Goal: Task Accomplishment & Management: Use online tool/utility

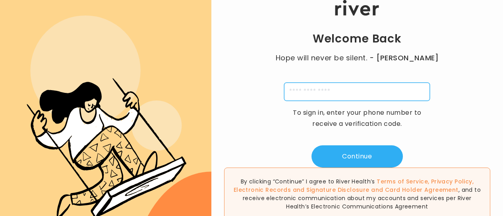
click at [306, 93] on input "tel" at bounding box center [357, 92] width 146 height 18
type input "**********"
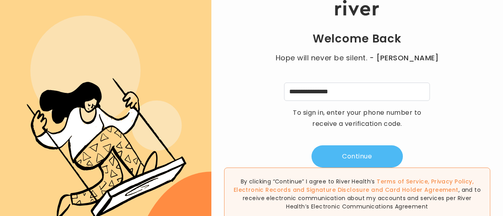
click at [344, 153] on button "Continue" at bounding box center [357, 156] width 91 height 22
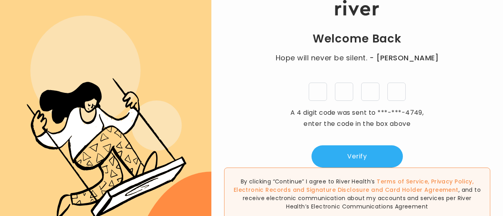
type input "*"
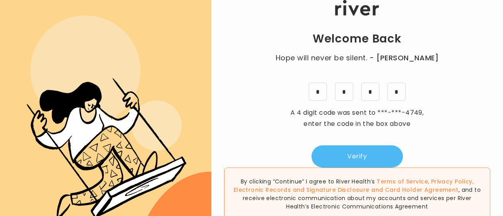
click at [374, 154] on button "Verify" at bounding box center [357, 156] width 91 height 22
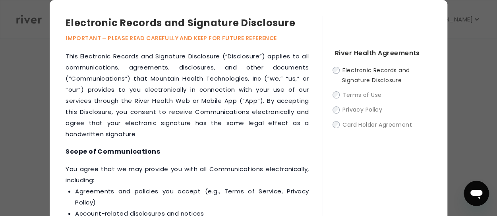
click at [374, 154] on div "River Health Agreements Electronic Records and Signature Disclosure Terms of Us…" at bounding box center [377, 145] width 110 height 258
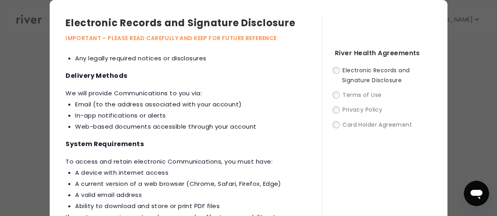
scroll to position [179, 0]
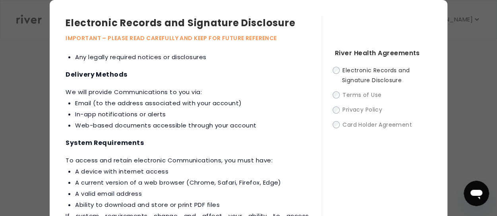
click at [333, 64] on div "River Health Agreements Electronic Records and Signature Disclosure Terms of Us…" at bounding box center [377, 145] width 110 height 258
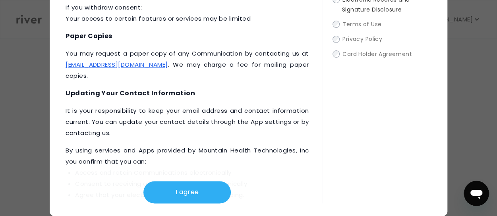
scroll to position [395, 0]
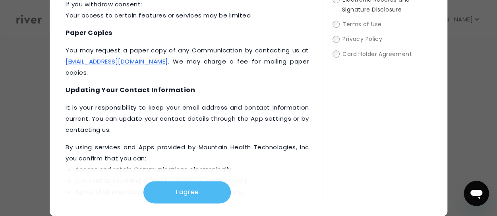
click at [186, 188] on button "I agree" at bounding box center [186, 192] width 87 height 22
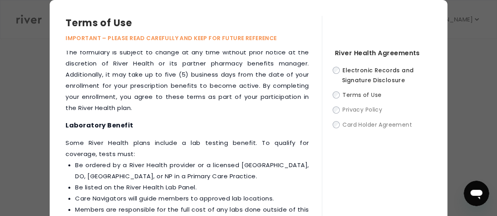
scroll to position [71, 0]
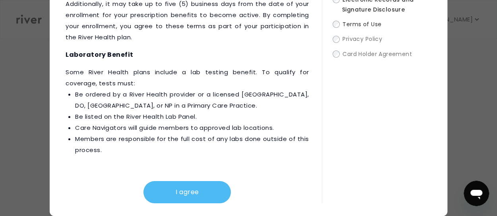
click at [164, 199] on button "I agree" at bounding box center [186, 192] width 87 height 22
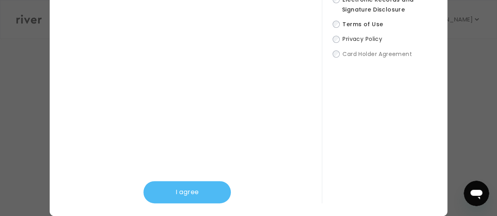
click at [192, 187] on button "I agree" at bounding box center [186, 192] width 87 height 22
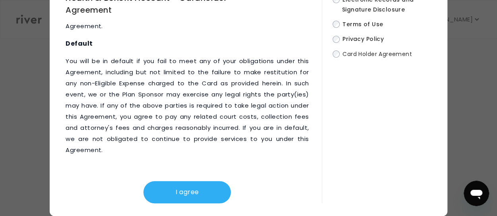
scroll to position [4913, 0]
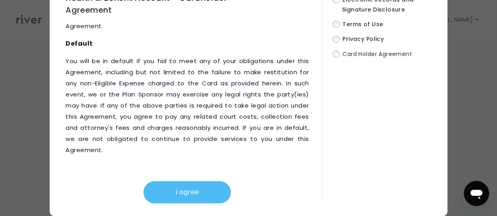
click at [176, 190] on button "I agree" at bounding box center [186, 192] width 87 height 22
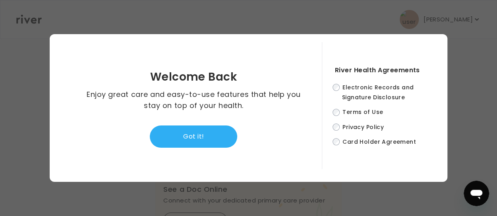
scroll to position [0, 0]
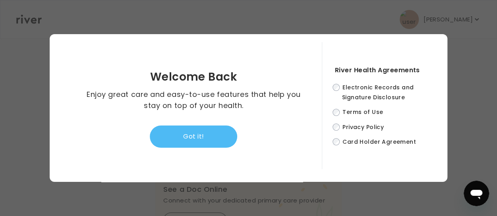
click at [183, 142] on button "Got it!" at bounding box center [193, 137] width 87 height 22
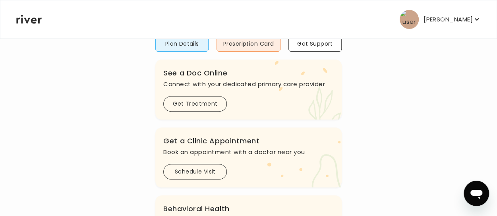
scroll to position [114, 0]
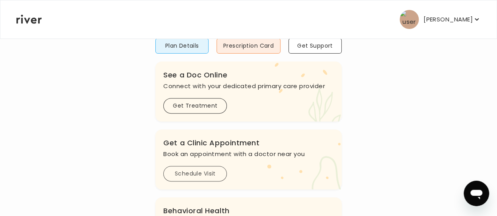
click at [210, 173] on button "Schedule Visit" at bounding box center [195, 173] width 64 height 15
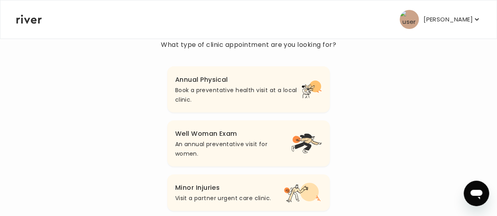
scroll to position [79, 0]
click at [233, 93] on p "Book a preventative health visit at a local clinic." at bounding box center [238, 94] width 127 height 19
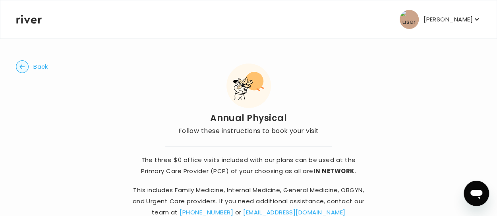
click at [29, 66] on button "Back" at bounding box center [32, 66] width 32 height 13
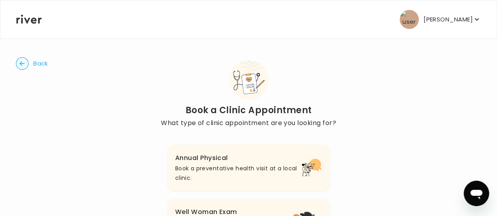
click at [23, 66] on circle "button" at bounding box center [22, 64] width 12 height 12
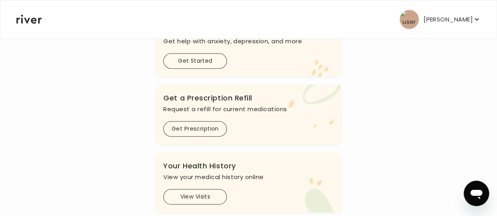
scroll to position [299, 0]
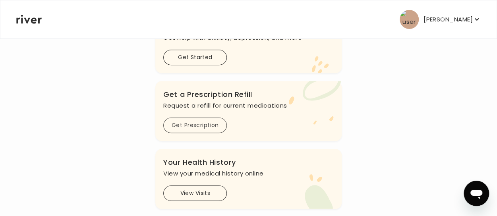
click at [191, 130] on button "Get Prescription" at bounding box center [195, 125] width 64 height 15
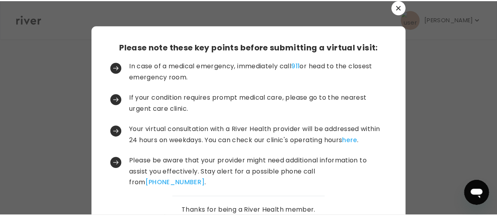
scroll to position [51, 0]
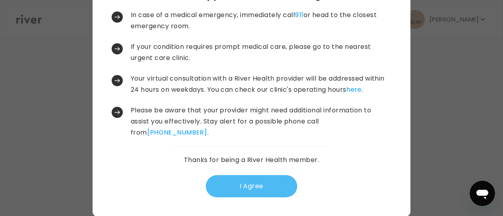
click at [237, 184] on button "I Agree" at bounding box center [251, 186] width 91 height 22
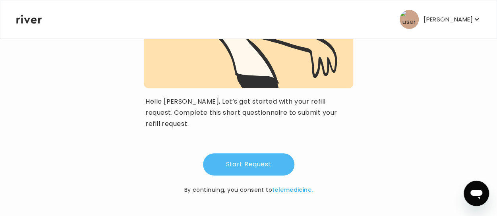
scroll to position [129, 0]
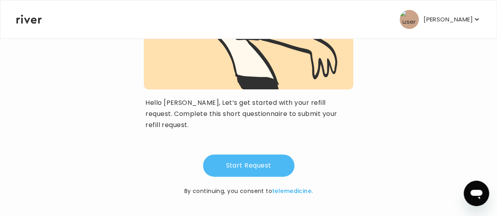
click at [237, 169] on button "Start Request" at bounding box center [248, 166] width 91 height 22
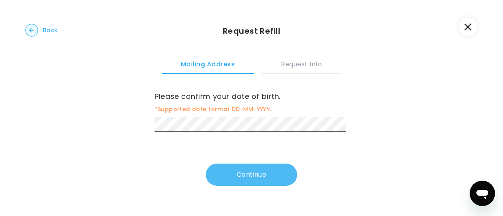
click at [234, 176] on button "Continue" at bounding box center [251, 175] width 91 height 22
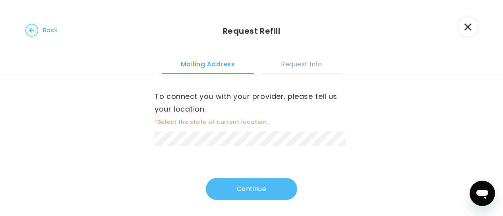
click at [215, 190] on button "Continue" at bounding box center [251, 189] width 91 height 22
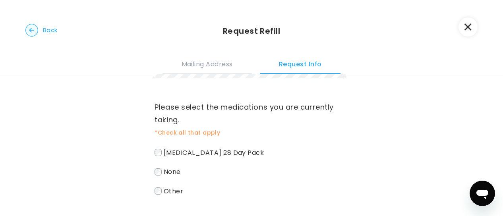
scroll to position [43, 0]
click at [203, 148] on span "[MEDICAL_DATA] 28 Day Pack" at bounding box center [214, 151] width 100 height 9
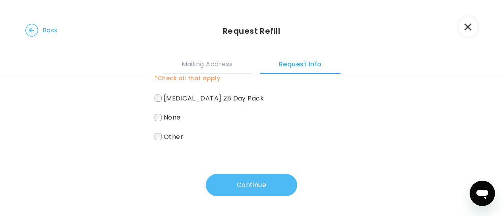
click at [229, 188] on button "Continue" at bounding box center [251, 185] width 91 height 22
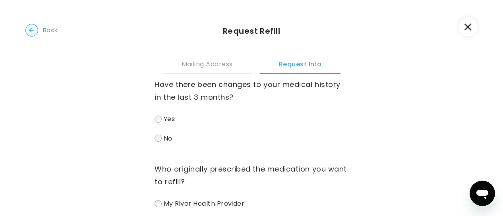
scroll to position [0, 0]
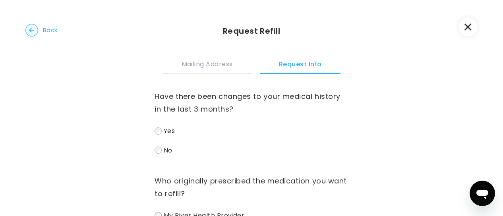
click at [171, 149] on label "No" at bounding box center [252, 151] width 194 height 12
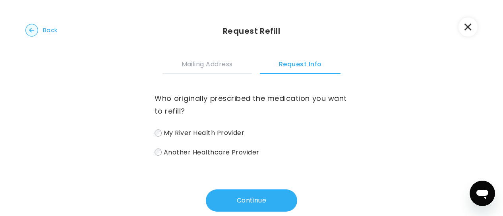
scroll to position [99, 0]
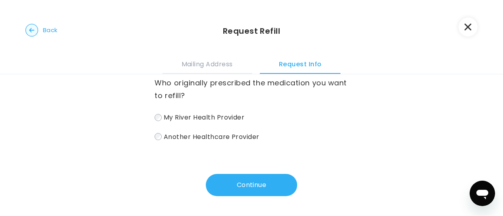
click at [195, 116] on span "My River Health Provider" at bounding box center [204, 117] width 81 height 9
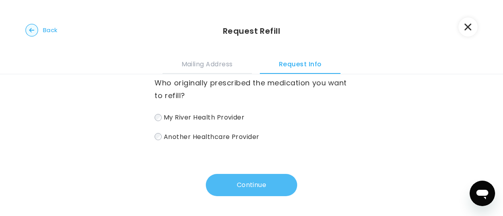
click at [223, 188] on button "Continue" at bounding box center [251, 185] width 91 height 22
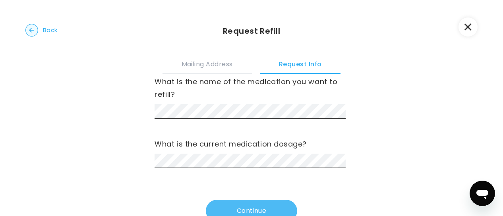
scroll to position [0, 0]
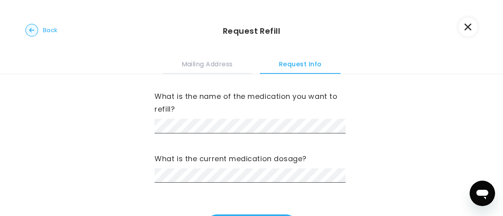
click at [215, 136] on div "What is the name of the medication you want to refill? What is the current medi…" at bounding box center [252, 128] width 194 height 108
click at [211, 62] on button "Mailing Address" at bounding box center [207, 62] width 89 height 21
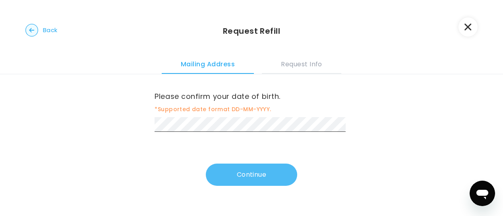
click at [237, 176] on button "Continue" at bounding box center [251, 175] width 91 height 22
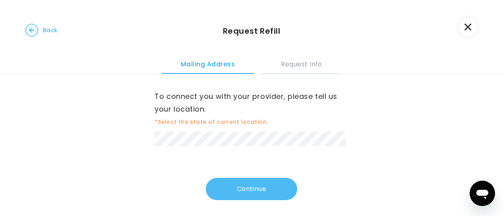
click at [237, 176] on div "To connect you with your provider, please tell us your location. *Select the st…" at bounding box center [252, 137] width 194 height 126
click at [237, 182] on button "Continue" at bounding box center [251, 189] width 91 height 22
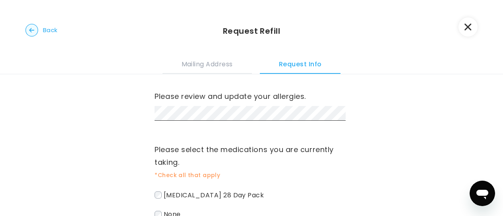
scroll to position [97, 0]
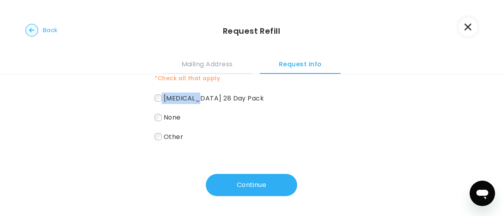
drag, startPoint x: 191, startPoint y: 97, endPoint x: 160, endPoint y: 97, distance: 31.0
click at [160, 97] on label "[MEDICAL_DATA] 28 Day Pack" at bounding box center [252, 99] width 194 height 12
drag, startPoint x: 163, startPoint y: 97, endPoint x: 190, endPoint y: 101, distance: 27.8
click at [190, 101] on span "[MEDICAL_DATA] 28 Day Pack" at bounding box center [214, 97] width 100 height 9
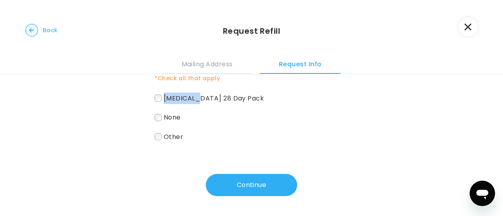
copy span "[MEDICAL_DATA]"
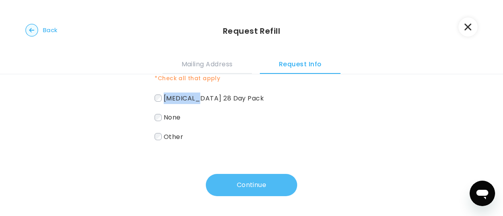
click at [219, 183] on button "Continue" at bounding box center [251, 185] width 91 height 22
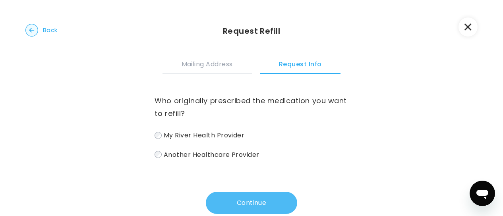
scroll to position [99, 0]
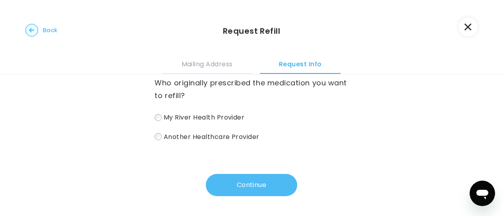
click at [228, 190] on button "Continue" at bounding box center [251, 185] width 91 height 22
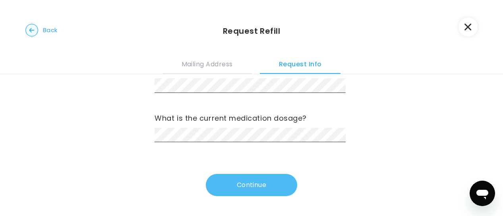
scroll to position [41, 0]
click at [230, 184] on button "Continue" at bounding box center [251, 185] width 91 height 22
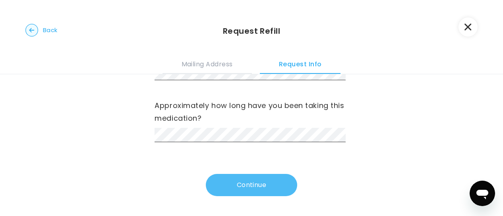
scroll to position [53, 0]
click at [225, 184] on button "Continue" at bounding box center [251, 185] width 91 height 22
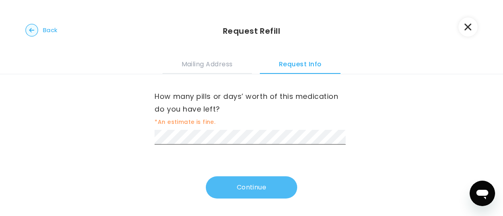
click at [230, 191] on button "Continue" at bounding box center [251, 187] width 91 height 22
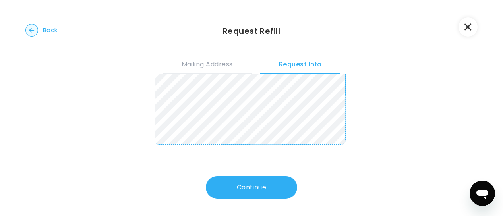
scroll to position [102, 0]
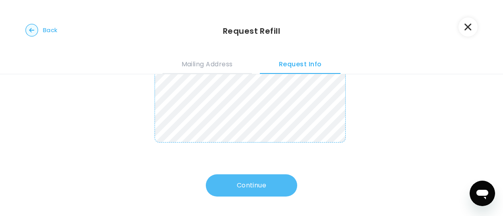
click at [235, 187] on button "Continue" at bounding box center [251, 185] width 91 height 22
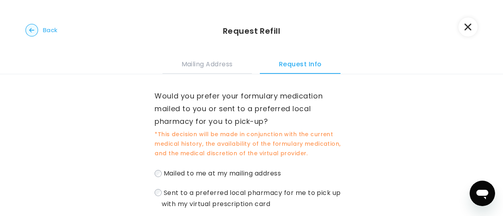
scroll to position [0, 0]
click at [439, 41] on div "Back Request Refill Mailing Address Request Info" at bounding box center [251, 37] width 503 height 74
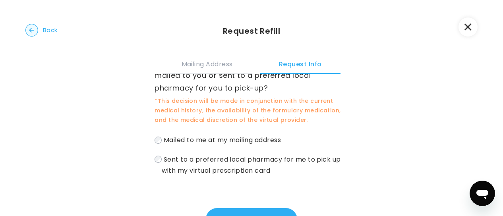
scroll to position [34, 0]
click at [190, 173] on span "Sent to a preferred local pharmacy for me to pick up with my virtual prescripti…" at bounding box center [251, 164] width 179 height 21
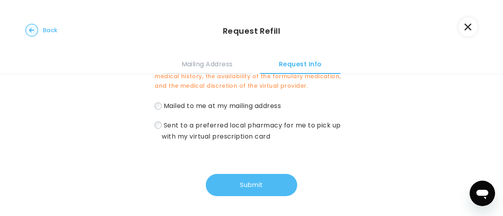
scroll to position [68, 0]
click at [234, 189] on button "Submit" at bounding box center [251, 185] width 91 height 22
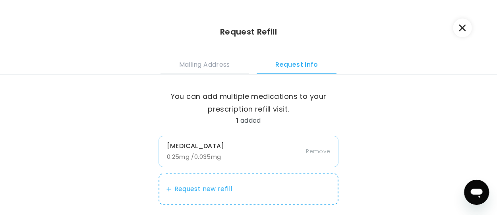
scroll to position [57, 0]
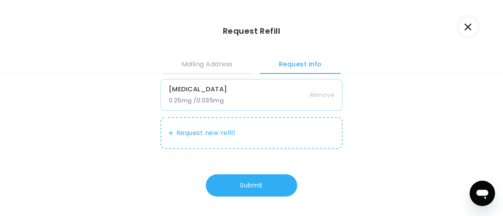
click at [234, 187] on button "Submit" at bounding box center [251, 185] width 91 height 22
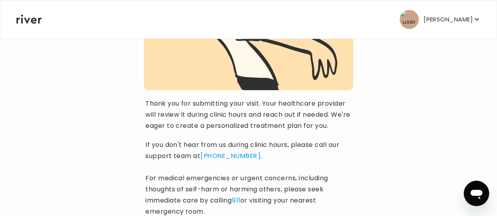
scroll to position [182, 0]
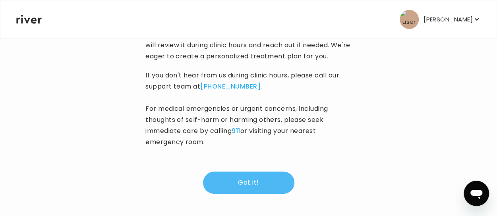
click at [236, 176] on button "Got it!" at bounding box center [248, 183] width 91 height 22
